Goal: Book appointment/travel/reservation

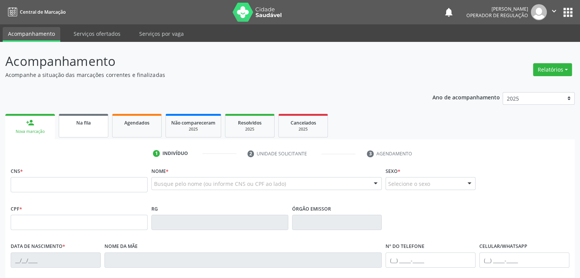
click at [99, 126] on div "Na fila" at bounding box center [83, 123] width 38 height 8
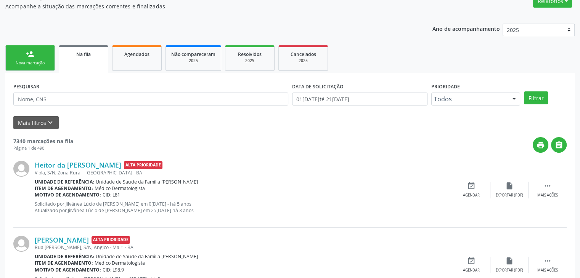
scroll to position [114, 0]
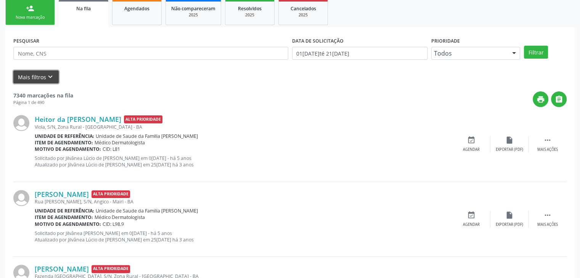
click at [37, 78] on button "Mais filtros keyboard_arrow_down" at bounding box center [35, 76] width 45 height 13
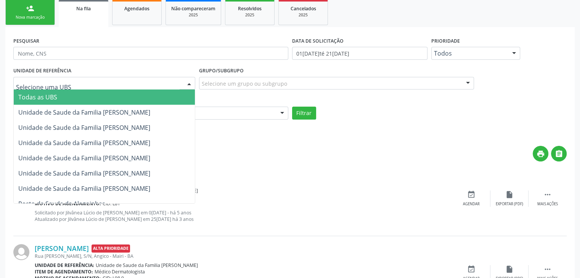
click at [70, 86] on div at bounding box center [104, 83] width 182 height 13
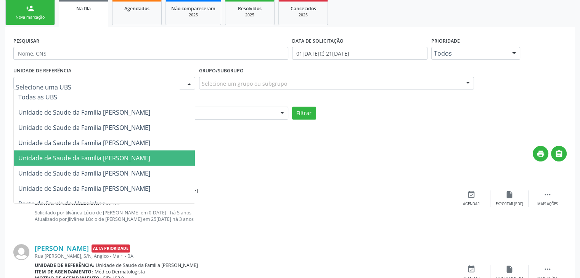
click at [125, 159] on span "Unidade de Saude da Familia [PERSON_NAME]" at bounding box center [84, 158] width 132 height 8
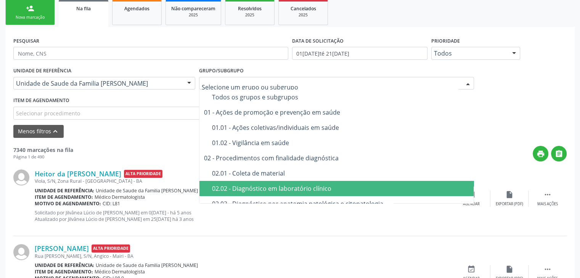
click at [264, 183] on span "02.02 - Diagnóstico em laboratório clínico" at bounding box center [336, 188] width 275 height 15
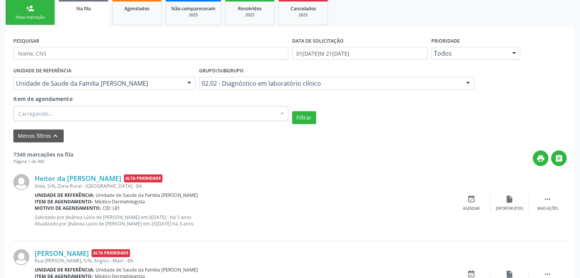
click at [177, 113] on div "Carregando..." at bounding box center [150, 113] width 275 height 15
click at [100, 115] on div "Selecionar procedimentos" at bounding box center [150, 113] width 275 height 15
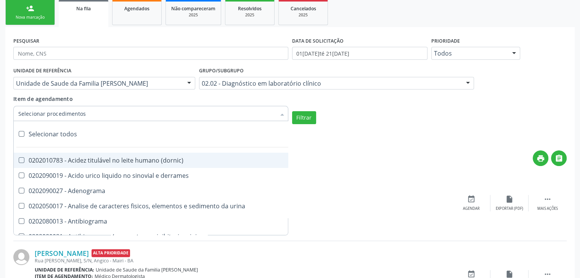
drag, startPoint x: 58, startPoint y: 133, endPoint x: 100, endPoint y: 138, distance: 42.9
click at [58, 133] on div "Selecionar todos" at bounding box center [221, 134] width 415 height 15
checkbox input "true"
checkbox \(dornic\) "true"
checkbox derrames "true"
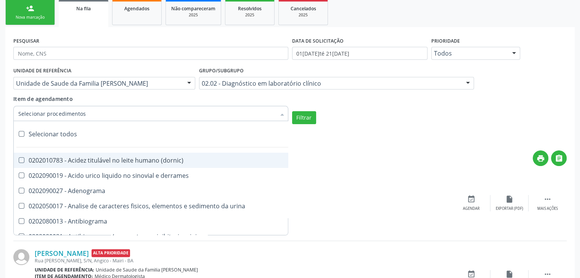
checkbox Adenograma "true"
checkbox urina "true"
checkbox Antibiograma "true"
checkbox minima "true"
checkbox micobacterias "true"
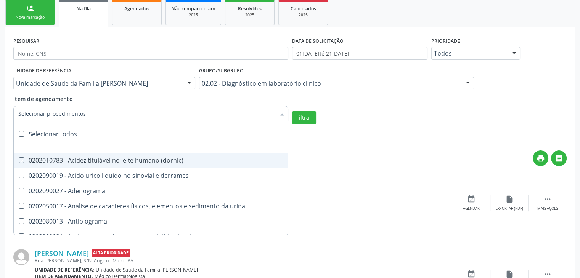
checkbox blot "true"
checkbox mlpa "true"
checkbox \(hanseniase\) "true"
checkbox \(controle\) "true"
checkbox \(diagnóstica\) "true"
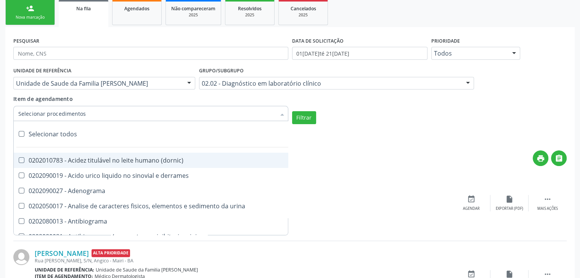
checkbox \(gram\) "true"
checkbox clamidia "true"
checkbox herpesvirus "true"
checkbox hematologica "true"
checkbox creatinina "true"
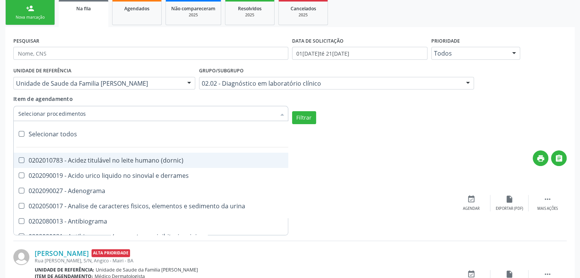
checkbox fosfato "true"
checkbox ureia "true"
checkbox osmolar "true"
checkbox addis "true"
checkbox b "true"
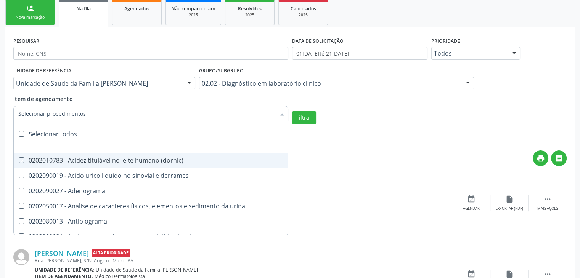
checkbox cd4\/cd8 "true"
checkbox totais "true"
checkbox plaquetas "true"
checkbox reticulocitos "true"
checkbox liquor "true"
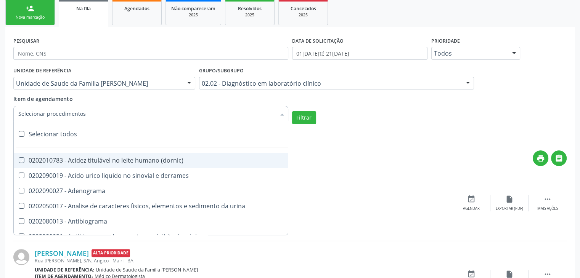
checkbox liquor "true"
checkbox identificacao "true"
checkbox \(pos-pasteurização\) "true"
checkbox herpesvirus "true"
checkbox baar "true"
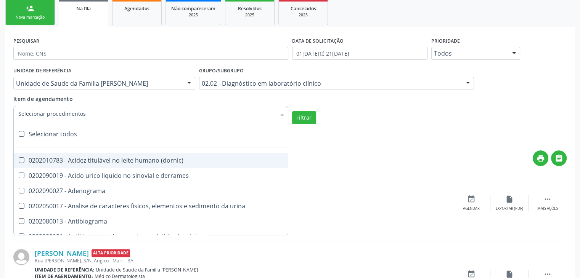
checkbox anaerobicas "true"
checkbox fungos "true"
checkbox \(qualitativo\) "true"
checkbox tardio\) "true"
checkbox \(qualitativo\) "true"
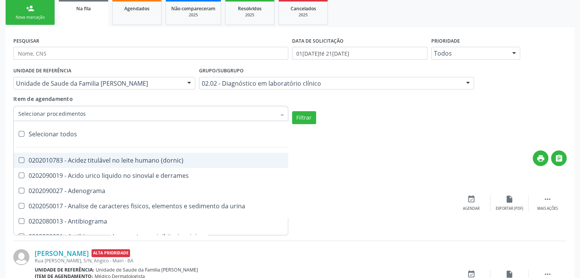
checkbox \(confirmatorio\) "true"
checkbox molecular "true"
checkbox htlv-1 "true"
checkbox biotinidase "true"
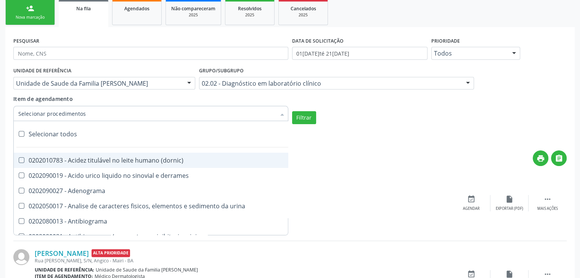
checkbox congênita "true"
checkbox antiplaquetarios "true"
checkbox ferro "true"
checkbox bandas\) "true"
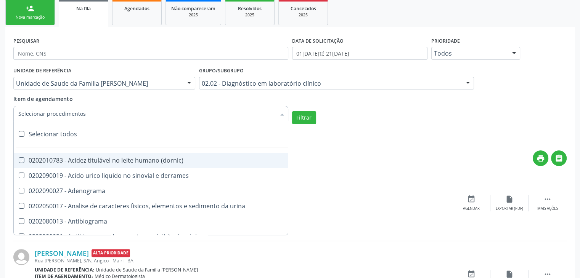
checkbox bandas\) "true"
checkbox \(ch50\) "true"
checkbox aminoacidos "true"
checkbox globular "true"
checkbox dosagens\) "true"
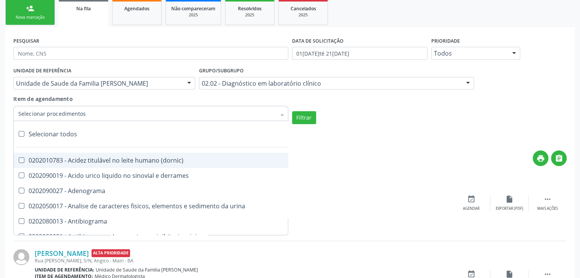
checkbox dosagens\) "true"
checkbox \(cada\) "true"
checkbox reumatoide "true"
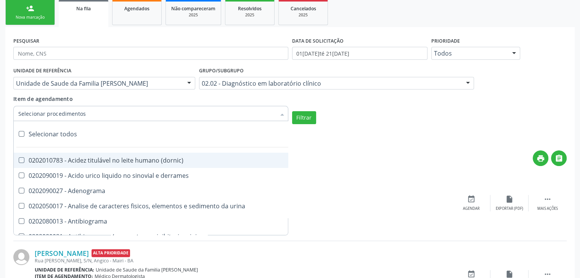
checkbox amniotico "true"
checkbox livre "true"
checkbox osmolalidade "true"
checkbox osmolaridade "true"
checkbox t3 "true"
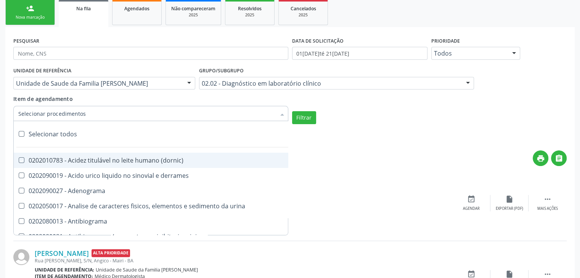
checkbox sulfo-hemoglobina "true"
checkbox reverso "true"
checkbox coagulacao "true"
checkbox euglobulina "true"
checkbox -duke "true"
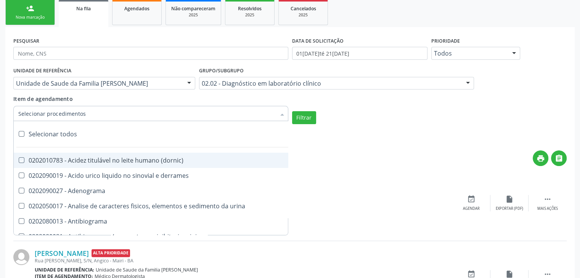
checkbox ivy "true"
checkbox hemacias "true"
checkbox trombina "true"
checkbox ativada\) "true"
checkbox \(tap\) "true"
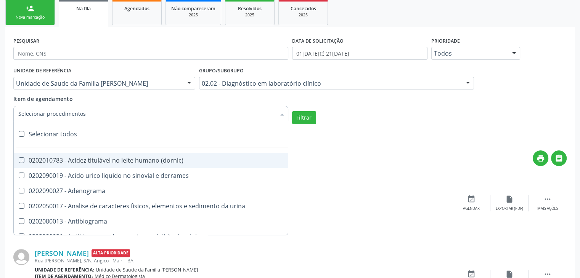
checkbox \(vhs\) "true"
checkbox abo "true"
checkbox reativa "true"
checkbox ordenhado "true"
checkbox pezinho\) "true"
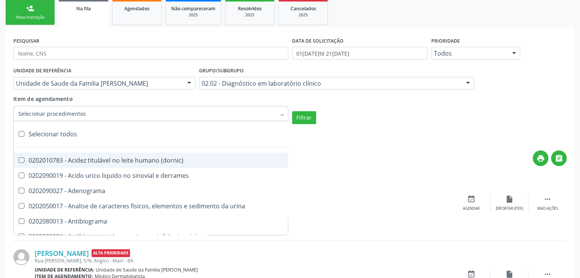
checkbox complemento "true"
checkbox pezinho\) "true"
checkbox 17-alfa-hidroxiprogesterona "true"
checkbox totais "true"
checkbox 17-hidroxicorticosteroides "true"
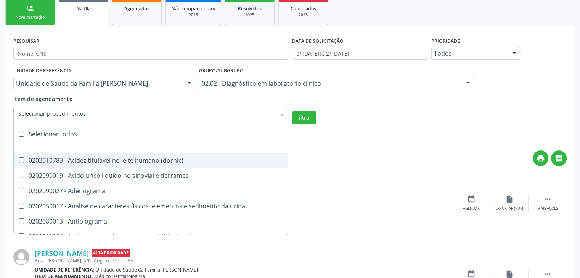
checkbox d "true"
checkbox 5-nucleotidase "true"
checkbox acetona "true"
checkbox \(serotonina\) "true"
checkbox ascorbico "true"
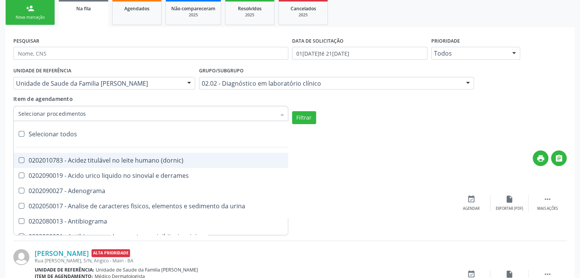
checkbox delta-aminolevulinico "true"
checkbox hipurico "true"
checkbox mandelico "true"
checkbox metil-hipurico "true"
checkbox urico "true"
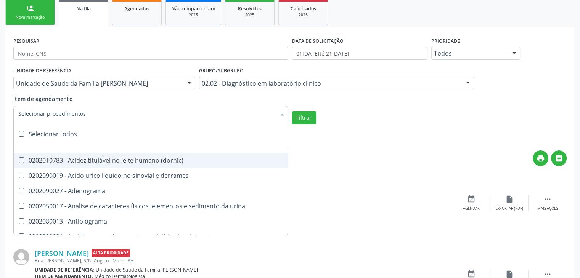
checkbox valproico "true"
checkbox vanilmandelico "true"
checkbox \(acth\) "true"
checkbox ala-desidratase "true"
checkbox etilico "true"
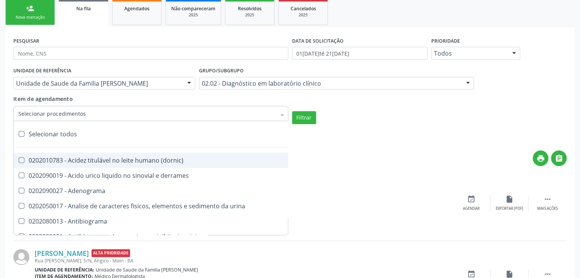
checkbox aldolase "true"
checkbox aldosterona "true"
checkbox alfa-1-antitripsina "true"
checkbox acida "true"
checkbox alfa-2-macroglobulina "true"
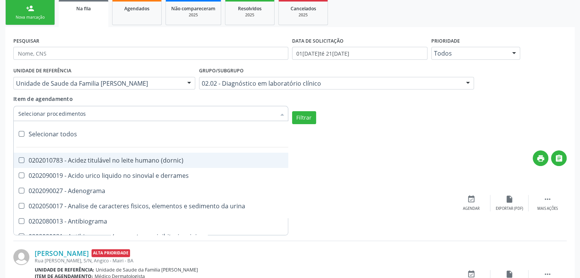
checkbox alfa-fetoproteina "true"
checkbox aluminio "true"
checkbox amilase "true"
checkbox aminoglicosideos "true"
checkbox amonia "true"
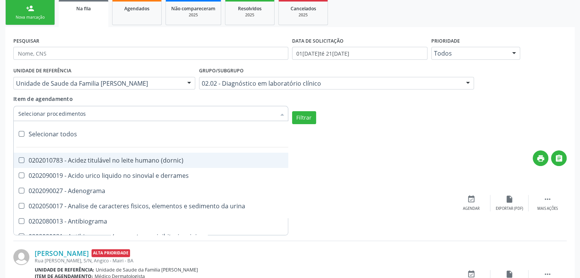
checkbox ciclico "true"
checkbox androstenediona "true"
checkbox anfetaminas "true"
checkbox circulante "true"
checkbox iga "true"
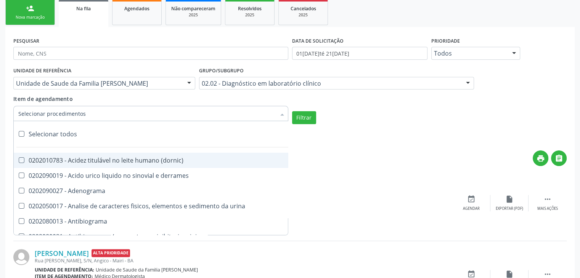
checkbox triciclicos "true"
checkbox \(psa\) "true"
checkbox iii "true"
checkbox barbituratos "true"
checkbox benzodiazepinicos "true"
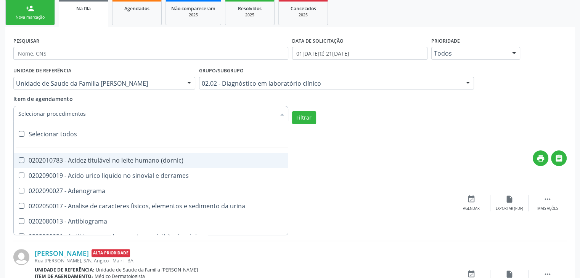
checkbox beta-2-microglobulina "true"
checkbox fracoes "true"
checkbox cadmio "true"
checkbox calcio "true"
checkbox ionizavel "true"
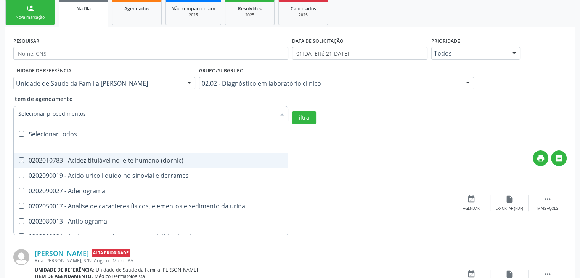
checkbox calcitonina "true"
checkbox carbamazepina "true"
checkbox carboxi-hemoglobina "true"
checkbox caroteno "true"
checkbox catecolaminas "true"
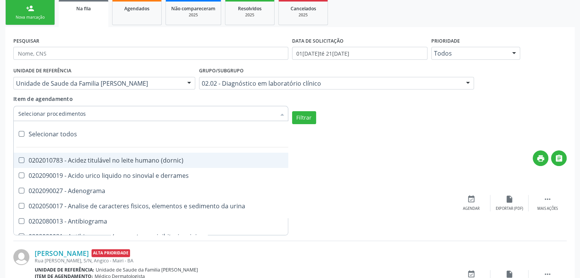
checkbox chumbo "true"
checkbox ciclosporina "true"
checkbox citrato "true"
checkbox cloreto "true"
checkbox suor "true"
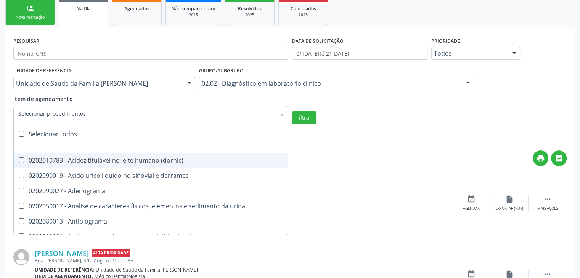
checkbox cobre "true"
checkbox hdl "true"
checkbox ldl "true"
checkbox colinesterase "true"
checkbox c3 "true"
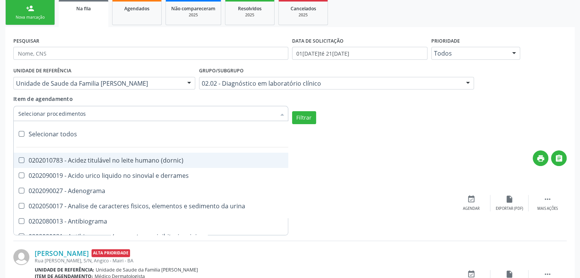
checkbox c4 "true"
checkbox cortisol "true"
checkbox creatinina "true"
checkbox amniotico "true"
checkbox \(cpk\) "true"
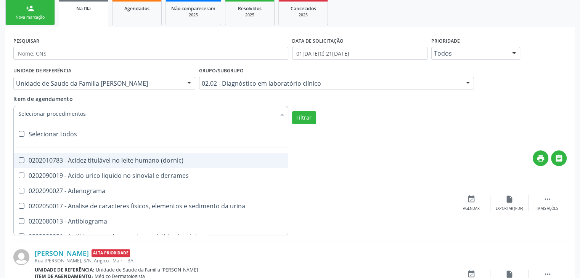
checkbox crioaglutinina "true"
checkbox \(dhea\) "true"
checkbox alfa-hidroxibutirica "true"
checkbox glutamica "true"
checkbox latica "true"
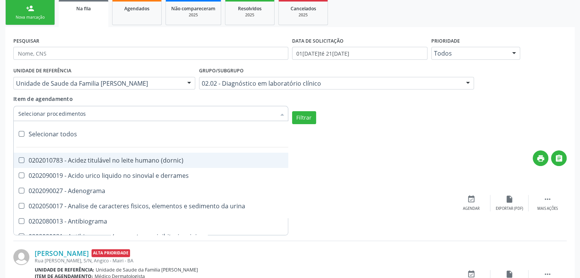
checkbox fracionadas\) "true"
checkbox digitoxina\) "true"
checkbox \(dht\) "true"
checkbox fecal "true"
checkbox estradiol "true"
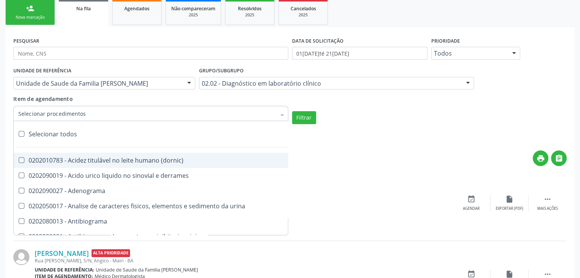
checkbox estriol "true"
checkbox estrona "true"
checkbox etossuximida "true"
checkbox ii "true"
checkbox ix "true"
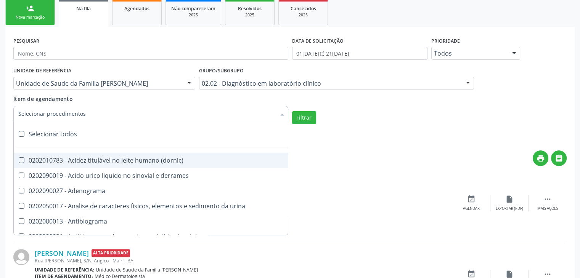
checkbox v "true"
checkbox vii "true"
checkbox viii "true"
checkbox \(inibidor\) "true"
checkbox \(antigeno\) "true"
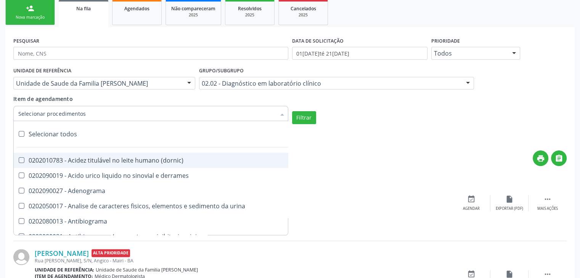
checkbox x "true"
checkbox xi "true"
checkbox xii "true"
checkbox xiii "true"
checkbox tardio\) "true"
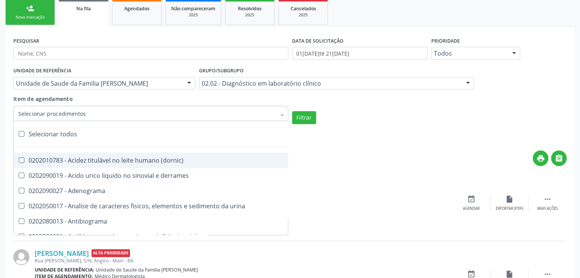
checkbox t4 "true"
checkbox pezinho\) "true"
checkbox fenitoina "true"
checkbox fenol "true"
checkbox ferritina "true"
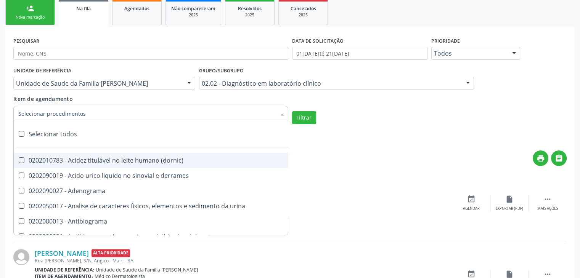
checkbox serico "true"
checkbox fibrinogenio "true"
checkbox folato "true"
checkbox formaldeido "true"
checkbox total "true"
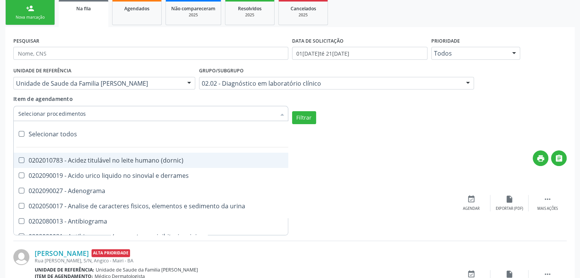
checkbox alcalina "true"
checkbox esperma "true"
checkbox fosforo "true"
checkbox acida "true"
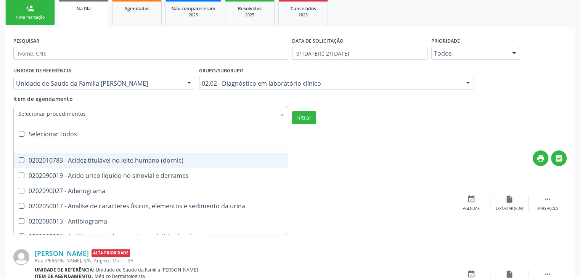
checkbox frutose "true"
checkbox esperma "true"
checkbox galactose "true"
checkbox gt\) "true"
checkbox gastrina "true"
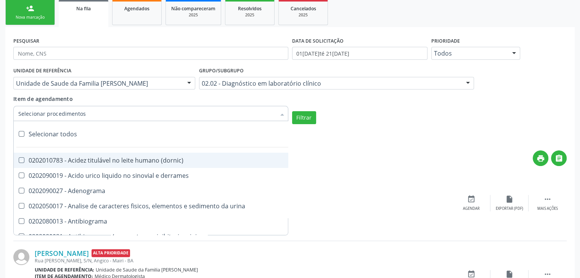
checkbox glicose "true"
checkbox derrames "true"
checkbox desidrogenase "true"
checkbox tiroxina "true"
checkbox hcg\) "true"
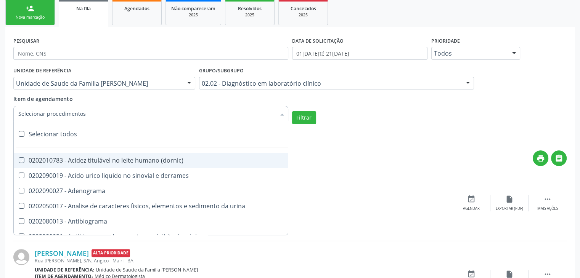
checkbox fecal "true"
checkbox haptoglobina "true"
checkbox hemoglobina "true"
checkbox 37oc "true"
checkbox fetal "true"
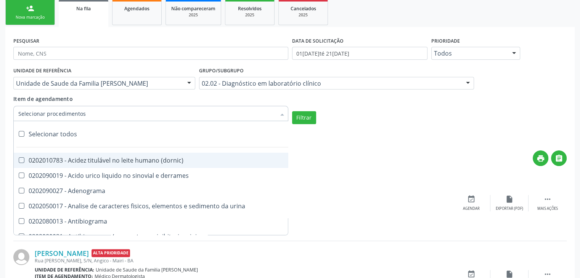
checkbox glicosilada "true"
checkbox hemossiderina "true"
click at [309, 122] on button "Filtrar" at bounding box center [304, 117] width 24 height 13
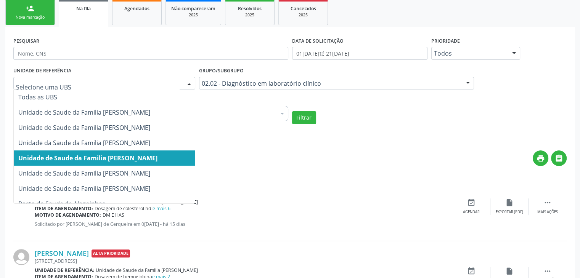
click at [381, 140] on div "Menos filtros keyboard_arrow_up" at bounding box center [289, 136] width 557 height 13
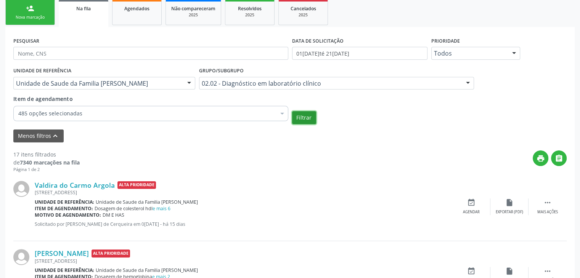
click at [305, 117] on button "Filtrar" at bounding box center [304, 117] width 24 height 13
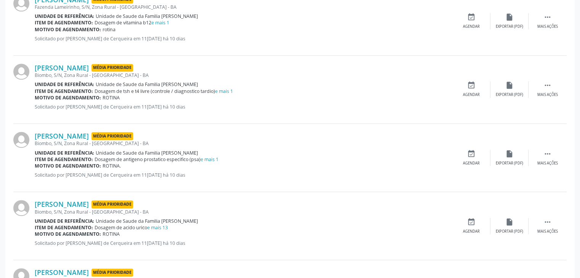
scroll to position [1066, 0]
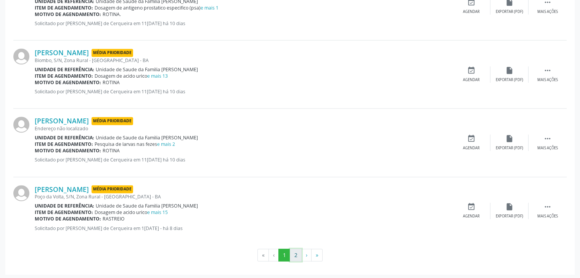
click at [296, 252] on button "2" at bounding box center [296, 255] width 12 height 13
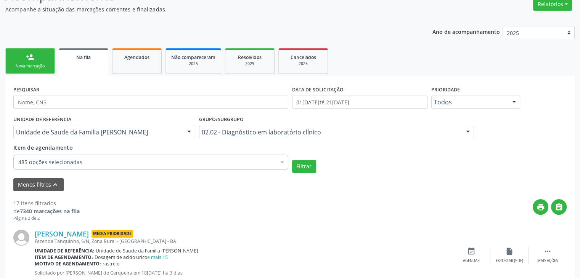
scroll to position [27, 0]
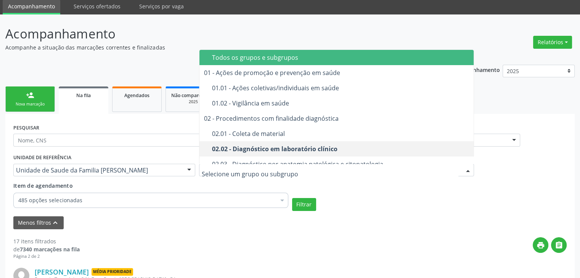
click at [256, 61] on span "Todos os grupos e subgrupos" at bounding box center [336, 57] width 275 height 15
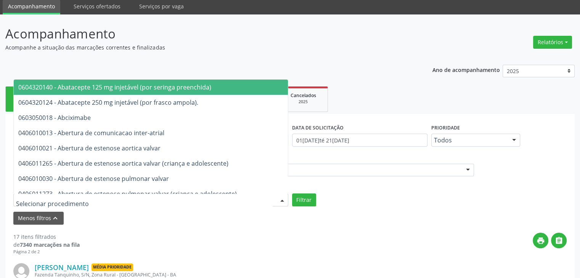
click at [113, 197] on div at bounding box center [150, 200] width 275 height 13
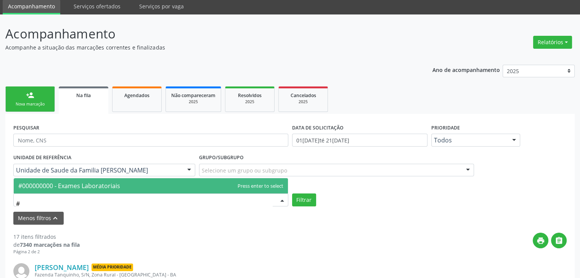
click at [123, 188] on span "#000000000 - Exames Laboratoriais" at bounding box center [151, 185] width 274 height 15
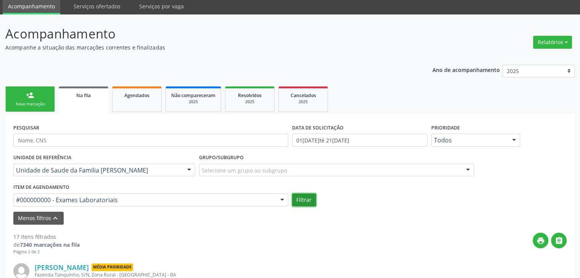
click at [300, 200] on button "Filtrar" at bounding box center [304, 200] width 24 height 13
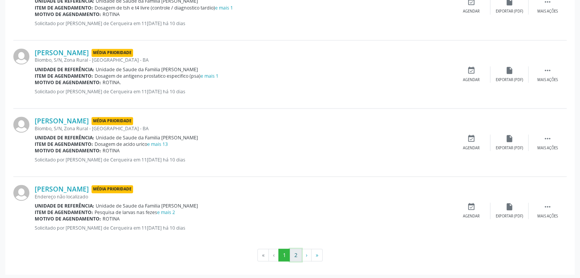
click at [297, 254] on button "2" at bounding box center [296, 255] width 12 height 13
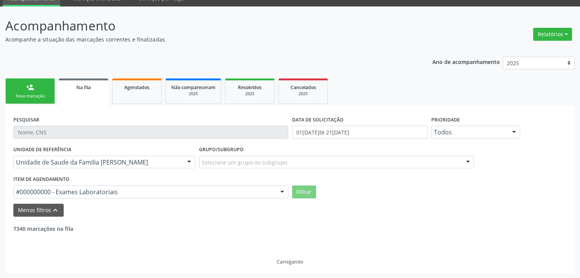
scroll to position [243, 0]
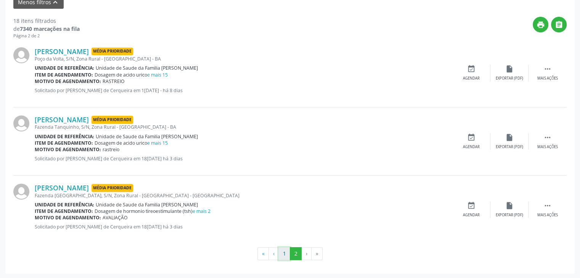
click at [286, 255] on button "1" at bounding box center [284, 253] width 12 height 13
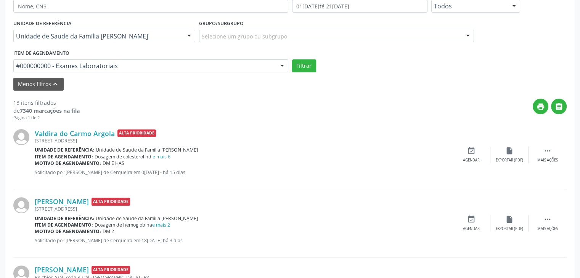
scroll to position [167, 0]
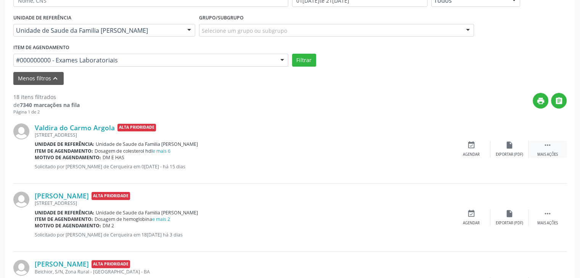
click at [541, 150] on div " Mais ações" at bounding box center [547, 149] width 38 height 16
click at [518, 151] on div "edit Editar" at bounding box center [509, 149] width 38 height 16
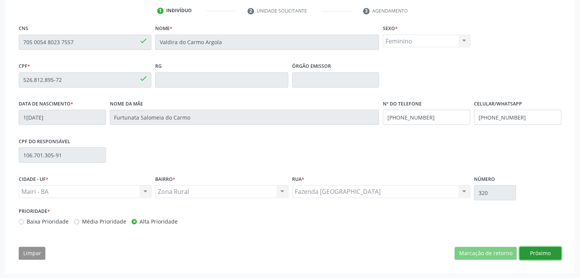
click at [527, 250] on button "Próximo" at bounding box center [540, 253] width 42 height 13
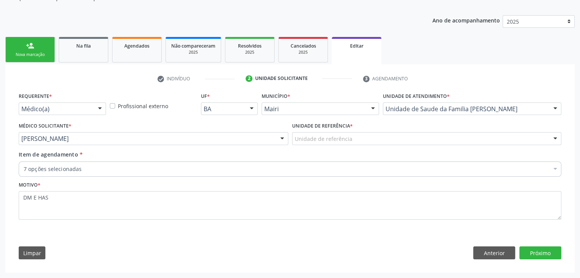
scroll to position [76, 0]
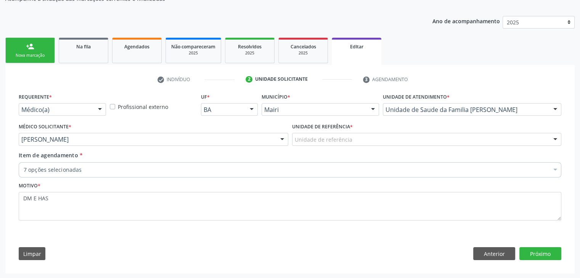
click at [302, 146] on div "Unidade de referência * Unidade de referência Unidade de Saude da Familia [PERS…" at bounding box center [426, 136] width 273 height 30
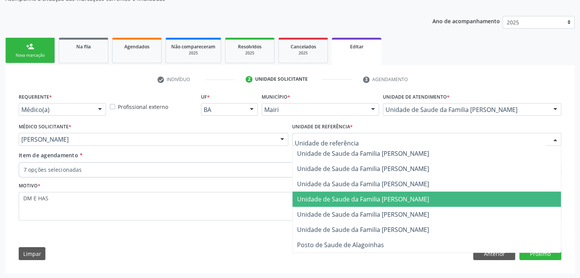
click at [363, 199] on span "Unidade de Saude da Familia [PERSON_NAME]" at bounding box center [363, 199] width 132 height 8
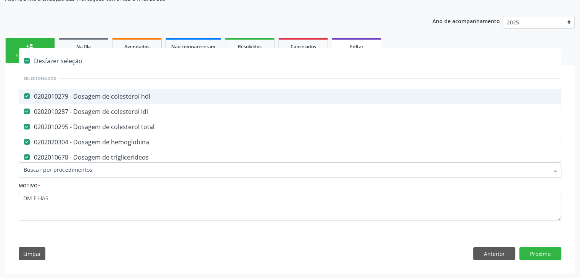
click at [64, 59] on div "Desfazer seleção" at bounding box center [317, 60] width 596 height 15
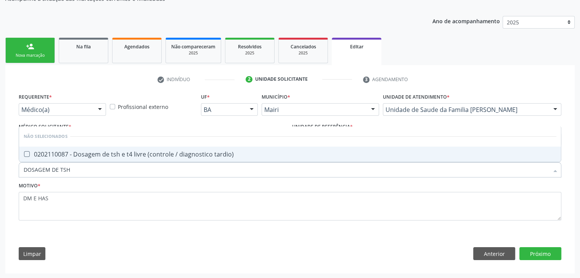
click at [129, 151] on div "0202110087 - Dosagem de tsh e t4 livre (controle / diagnostico tardio)" at bounding box center [290, 154] width 532 height 6
click at [553, 253] on button "Próximo" at bounding box center [540, 253] width 42 height 13
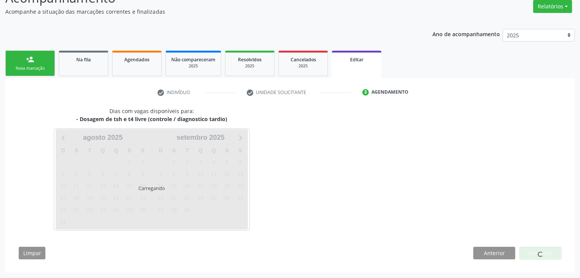
scroll to position [63, 0]
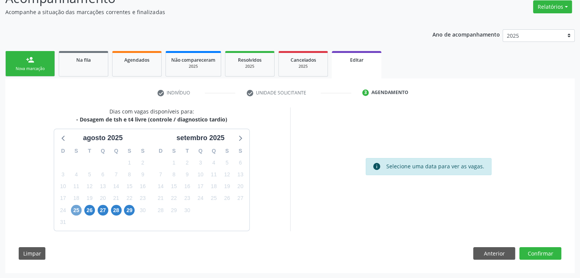
click at [75, 212] on span "25" at bounding box center [76, 210] width 11 height 11
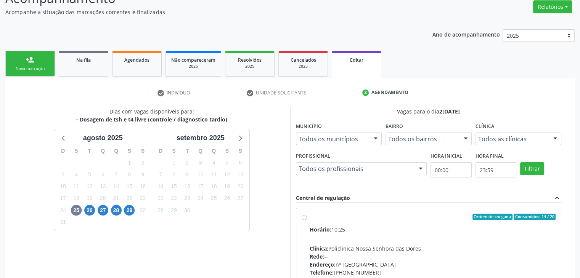
click at [369, 236] on div "Horário: 10:25 Clínica: Policlinica Nossa Senhora das Dores Rede: -- Endereço: …" at bounding box center [432, 278] width 246 height 105
click at [307, 221] on input "Ordem de chegada Consumidos: 14 / 20 Horário: 10:25 Clínica: Policlinica [GEOGR…" at bounding box center [303, 217] width 5 height 7
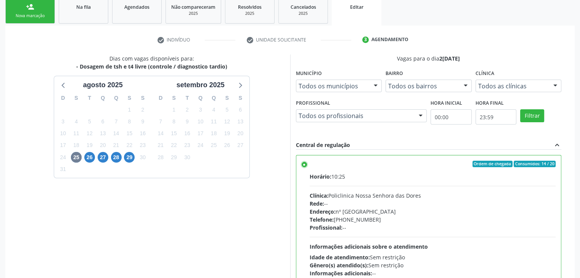
scroll to position [187, 0]
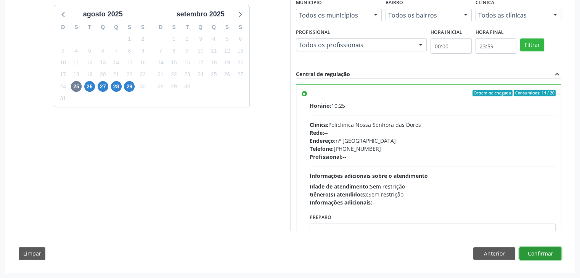
click at [545, 253] on button "Confirmar" at bounding box center [540, 253] width 42 height 13
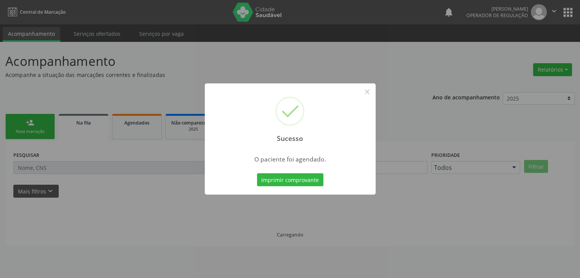
scroll to position [0, 0]
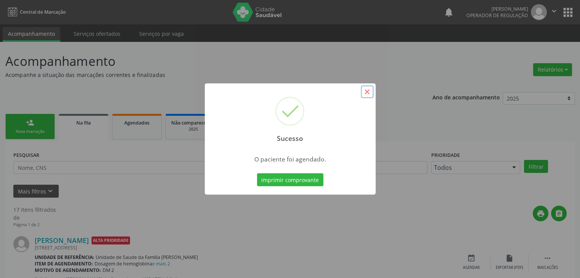
click at [366, 88] on button "×" at bounding box center [366, 91] width 13 height 13
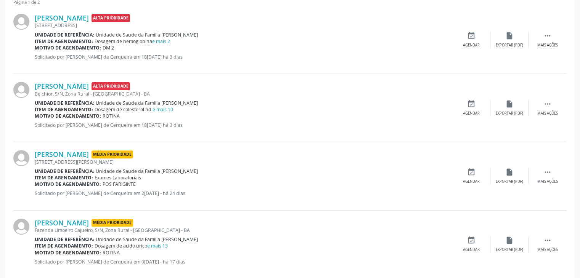
scroll to position [267, 0]
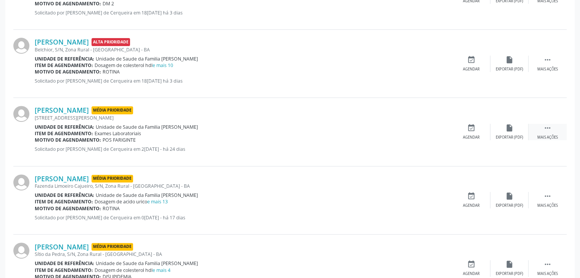
click at [553, 138] on div "Mais ações" at bounding box center [547, 137] width 21 height 5
click at [501, 133] on div "edit Editar" at bounding box center [509, 132] width 38 height 16
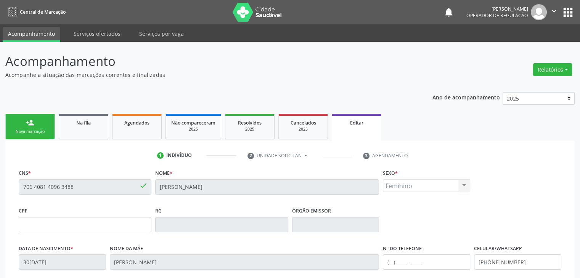
scroll to position [145, 0]
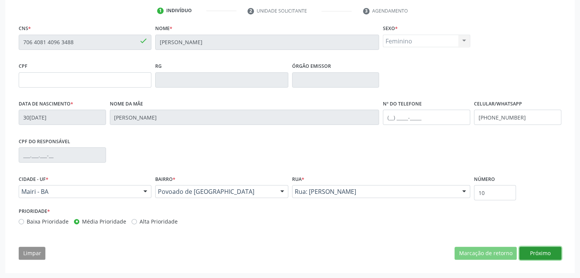
click at [536, 250] on button "Próximo" at bounding box center [540, 253] width 42 height 13
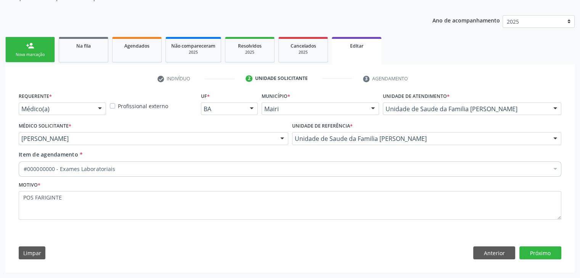
scroll to position [76, 0]
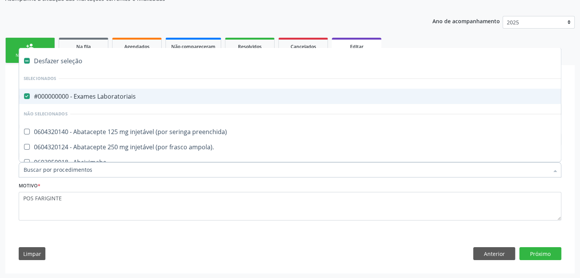
click at [103, 90] on span "#000000000 - Exames Laboratoriais" at bounding box center [317, 96] width 596 height 15
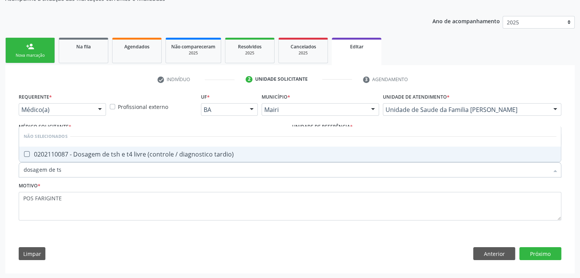
click at [120, 151] on div "0202110087 - Dosagem de tsh e t4 livre (controle / diagnostico tardio)" at bounding box center [290, 154] width 532 height 6
click at [535, 255] on button "Próximo" at bounding box center [540, 253] width 42 height 13
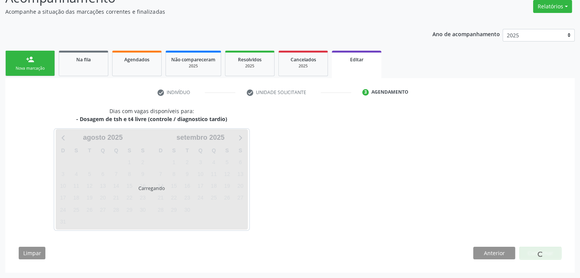
scroll to position [63, 0]
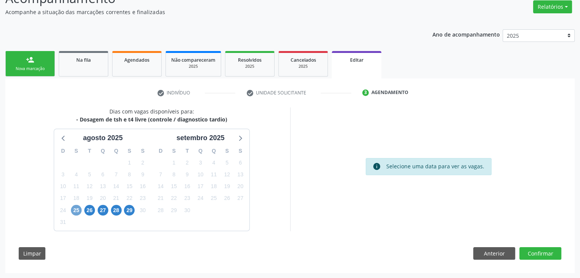
click at [78, 211] on span "25" at bounding box center [76, 210] width 11 height 11
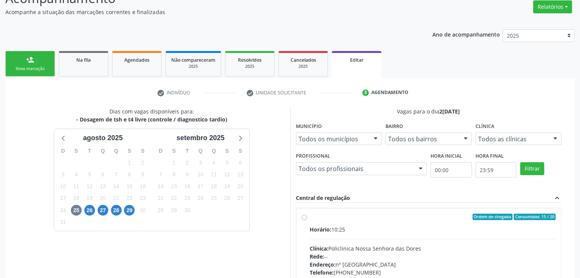
click at [437, 241] on div "Horário: 10:25 Clínica: Policlinica Nossa Senhora das Dores Rede: -- Endereço: …" at bounding box center [432, 278] width 246 height 105
click at [307, 221] on input "Ordem de chegada Consumidos: 15 / 20 Horário: 10:25 Clínica: Policlinica [GEOGR…" at bounding box center [303, 217] width 5 height 7
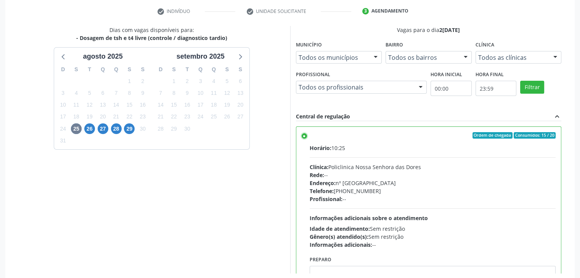
scroll to position [187, 0]
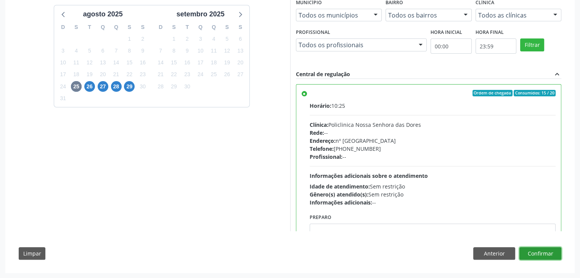
click at [544, 250] on button "Confirmar" at bounding box center [540, 253] width 42 height 13
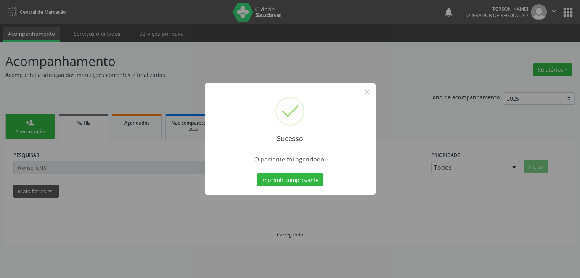
scroll to position [0, 0]
click at [369, 95] on button "×" at bounding box center [369, 91] width 13 height 13
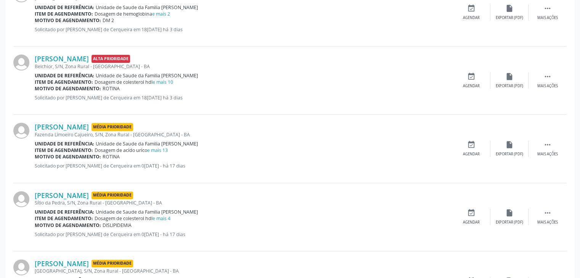
scroll to position [267, 0]
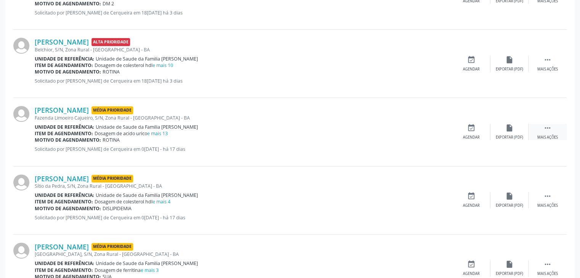
click at [553, 139] on div "Mais ações" at bounding box center [547, 137] width 21 height 5
click at [516, 128] on div "edit Editar" at bounding box center [509, 132] width 38 height 16
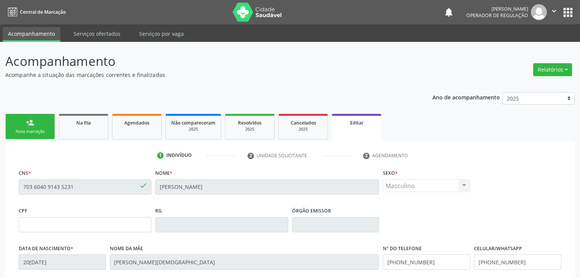
scroll to position [145, 0]
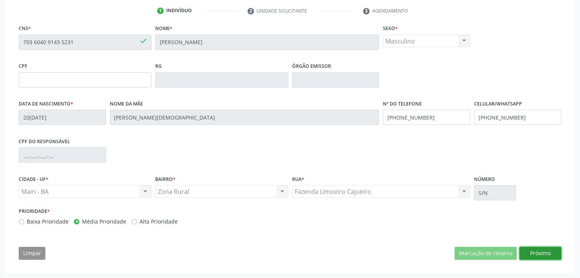
click at [536, 247] on button "Próximo" at bounding box center [540, 253] width 42 height 13
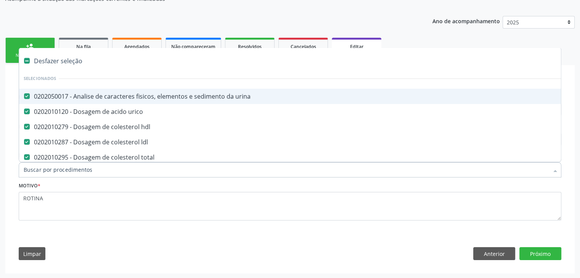
click at [67, 59] on div "Desfazer seleção" at bounding box center [317, 60] width 596 height 15
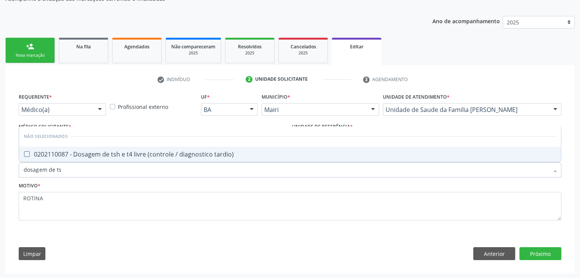
click at [148, 154] on div "0202110087 - Dosagem de tsh e t4 livre (controle / diagnostico tardio)" at bounding box center [290, 154] width 532 height 6
click at [543, 255] on button "Próximo" at bounding box center [540, 253] width 42 height 13
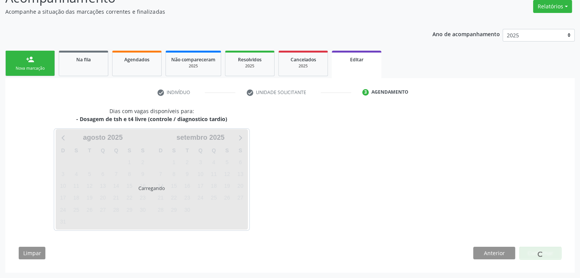
scroll to position [63, 0]
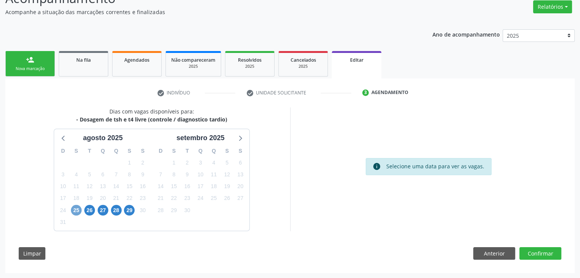
click at [77, 211] on span "25" at bounding box center [76, 210] width 11 height 11
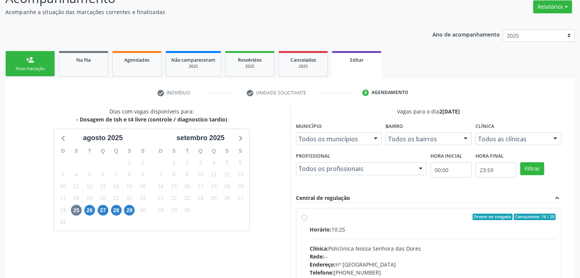
click at [309, 216] on label "Ordem de chegada Consumidos: 16 / 20 Horário: 10:25 Clínica: Policlinica Nossa …" at bounding box center [432, 272] width 246 height 117
click at [306, 216] on input "Ordem de chegada Consumidos: 16 / 20 Horário: 10:25 Clínica: Policlinica Nossa …" at bounding box center [303, 217] width 5 height 7
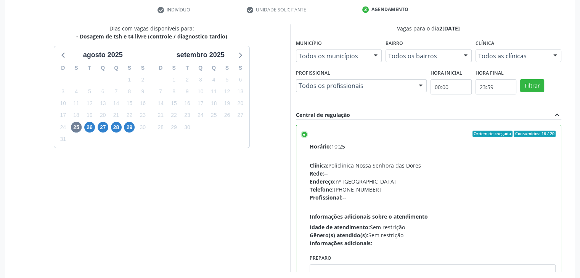
scroll to position [187, 0]
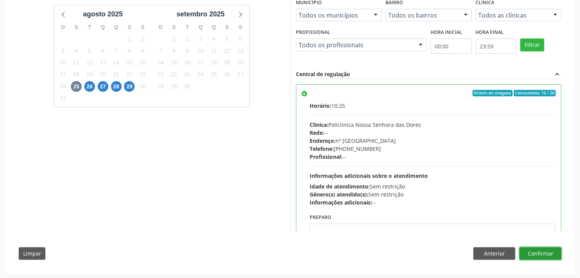
click at [547, 247] on button "Confirmar" at bounding box center [540, 253] width 42 height 13
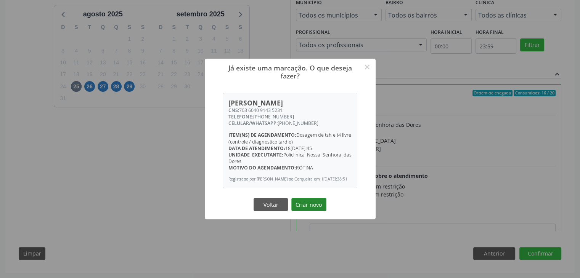
click at [304, 205] on button "Criar novo" at bounding box center [308, 204] width 35 height 13
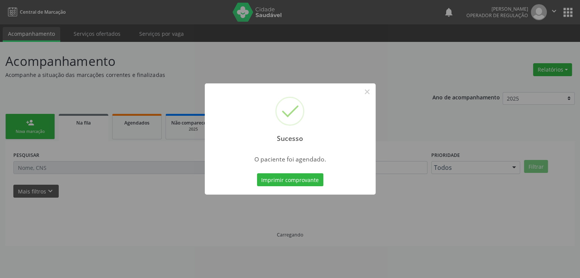
scroll to position [0, 0]
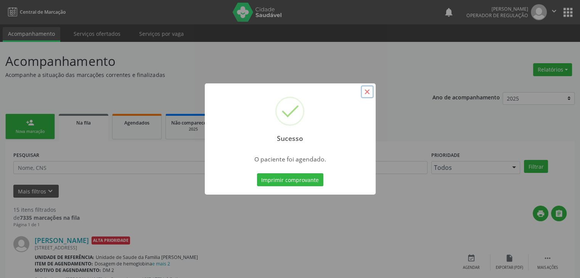
click at [367, 91] on button "×" at bounding box center [366, 91] width 13 height 13
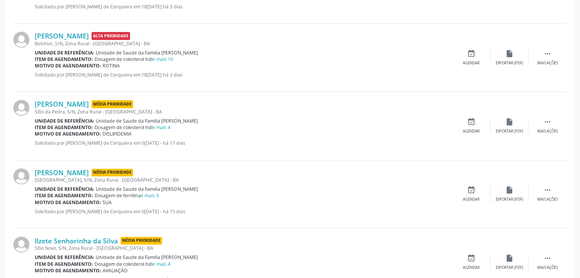
scroll to position [229, 0]
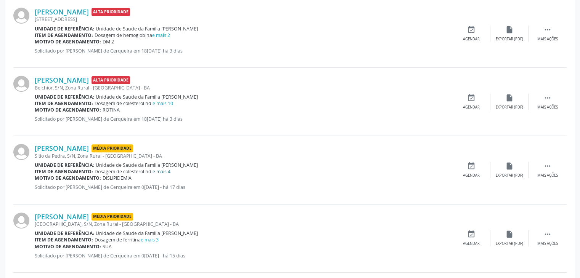
click at [167, 170] on link "e mais 4" at bounding box center [161, 171] width 18 height 6
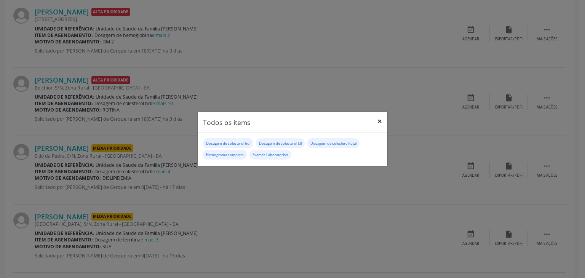
click at [379, 122] on button "×" at bounding box center [379, 121] width 15 height 19
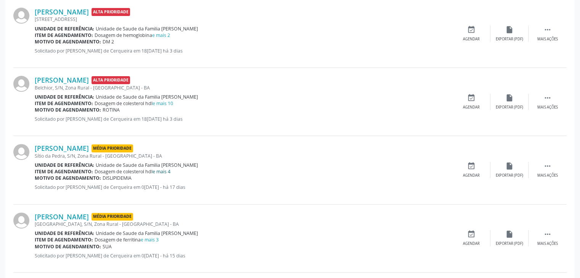
click at [163, 171] on link "e mais 4" at bounding box center [161, 171] width 18 height 6
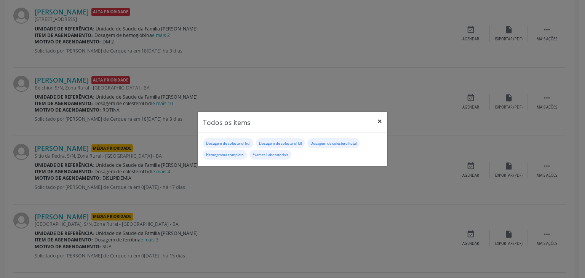
click at [380, 121] on button "×" at bounding box center [379, 121] width 15 height 19
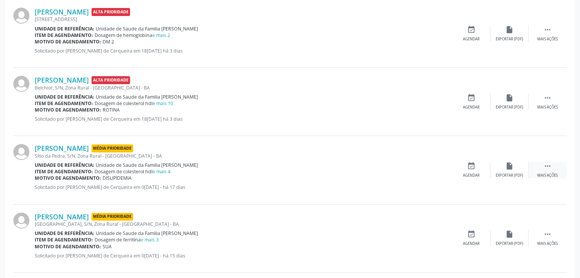
click at [543, 173] on div "Mais ações" at bounding box center [547, 175] width 21 height 5
click at [501, 168] on div "edit Editar" at bounding box center [509, 170] width 38 height 16
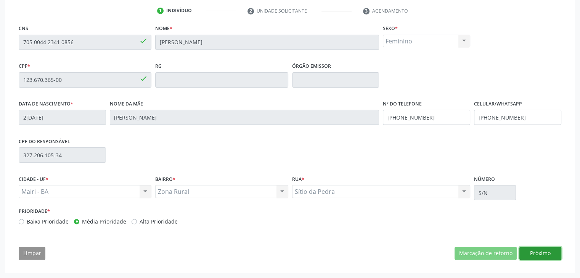
click at [552, 255] on button "Próximo" at bounding box center [540, 253] width 42 height 13
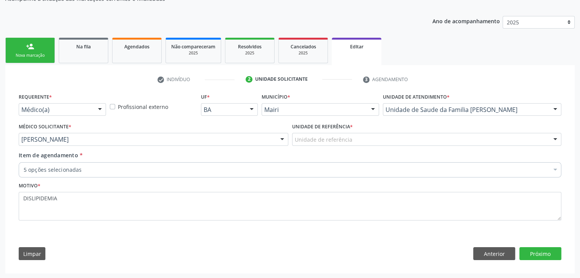
click at [327, 143] on div "Unidade de referência" at bounding box center [426, 139] width 269 height 13
